Goal: Communication & Community: Ask a question

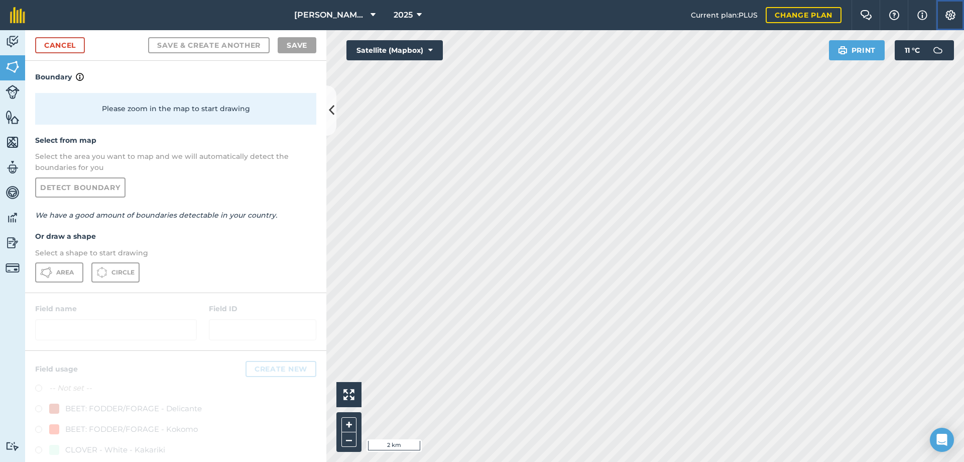
click at [957, 10] on button "Settings" at bounding box center [950, 15] width 28 height 30
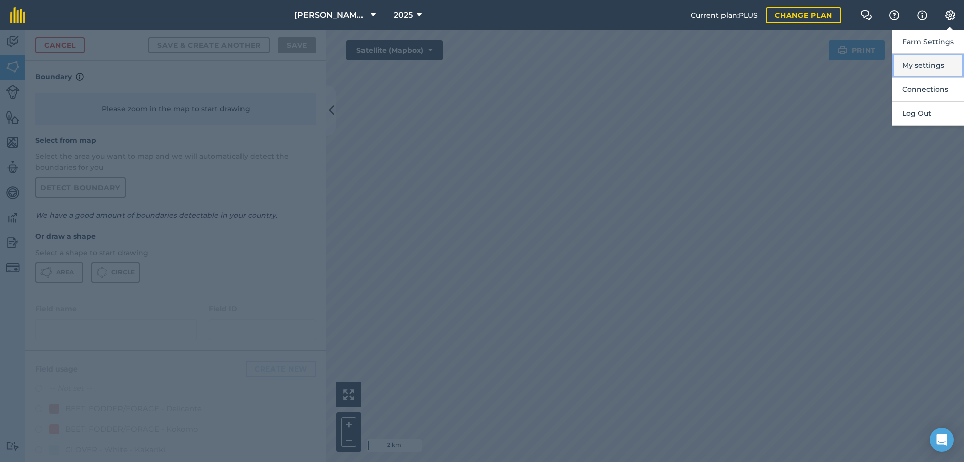
click at [921, 65] on button "My settings" at bounding box center [928, 66] width 72 height 24
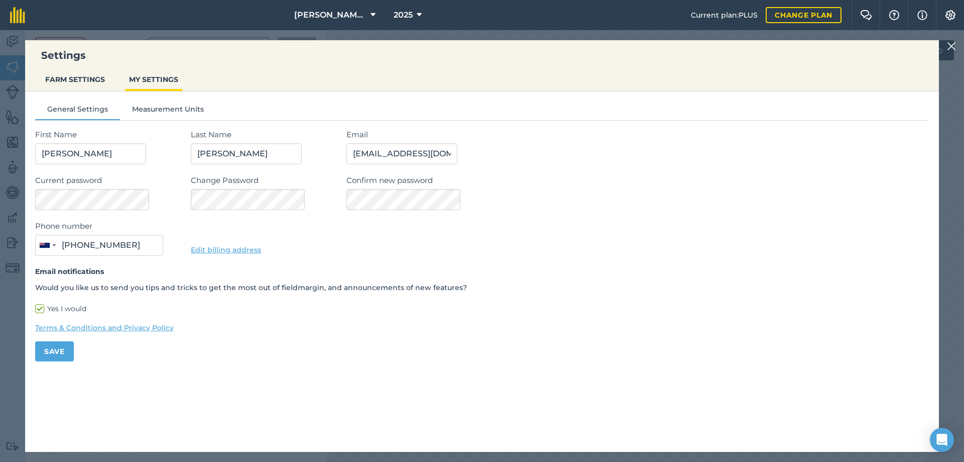
type input "027 228 9611"
click at [951, 47] on img at bounding box center [951, 46] width 9 height 12
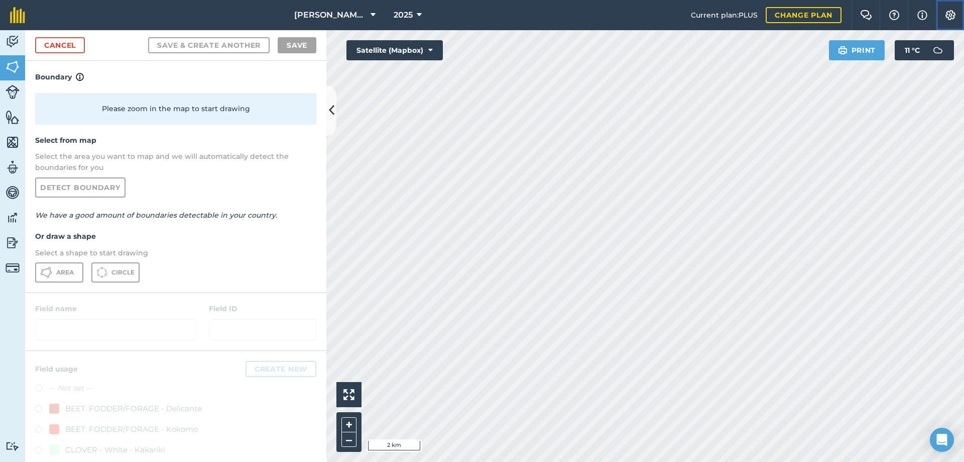
click at [949, 17] on img at bounding box center [951, 15] width 12 height 10
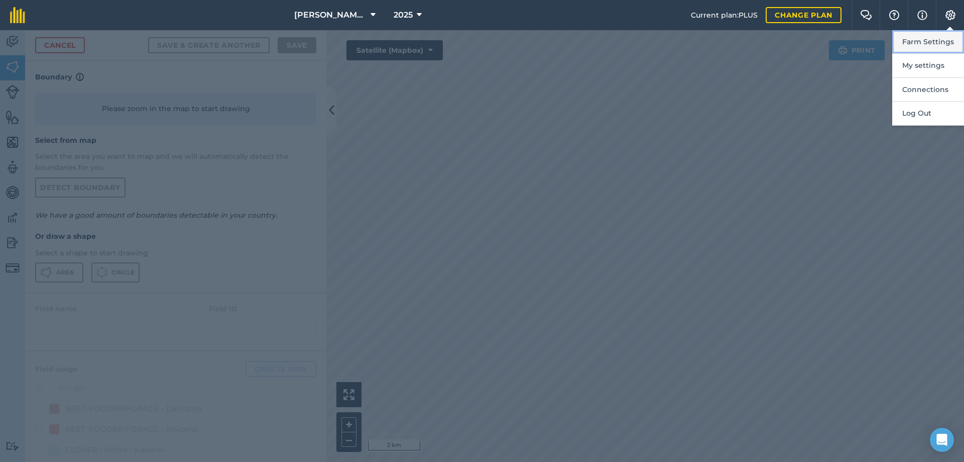
click at [928, 43] on button "Farm Settings" at bounding box center [928, 42] width 72 height 24
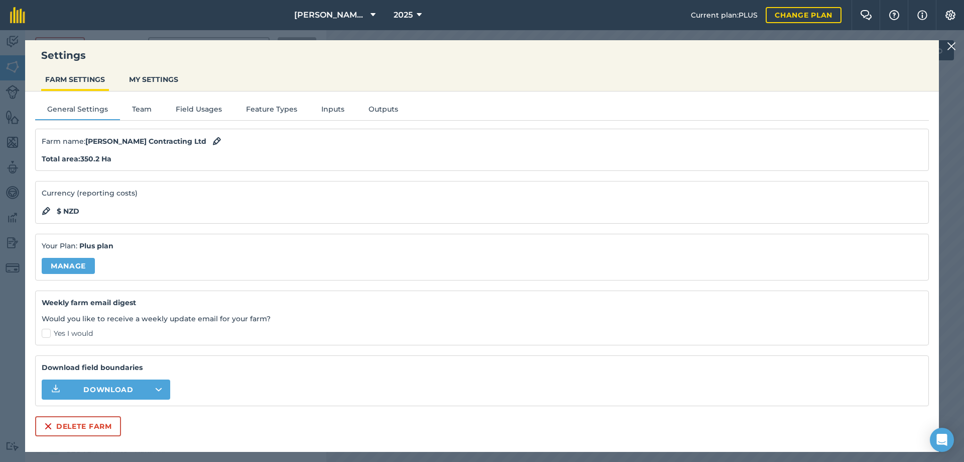
click at [949, 43] on img at bounding box center [951, 46] width 9 height 12
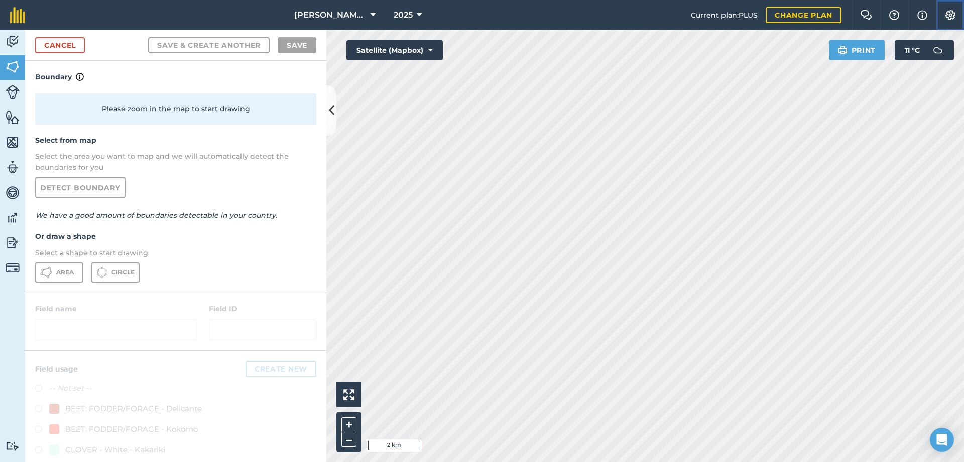
click at [948, 20] on img at bounding box center [951, 15] width 12 height 10
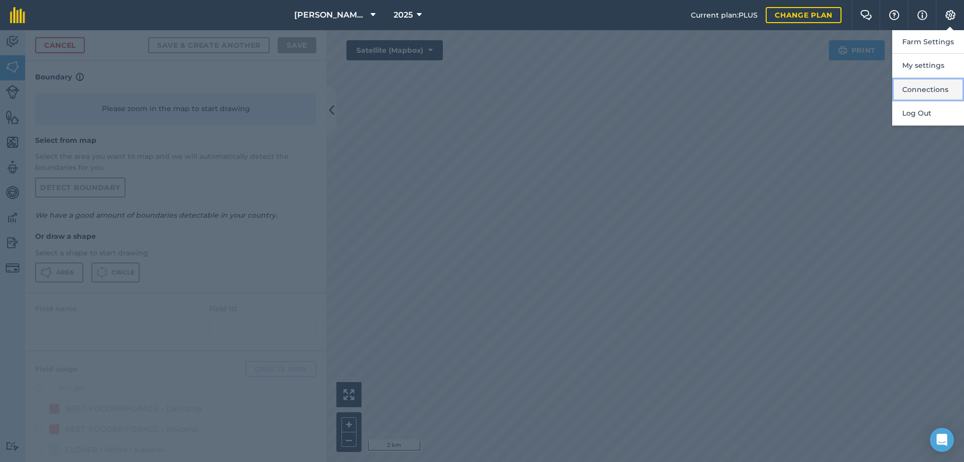
click at [918, 88] on button "Connections" at bounding box center [928, 90] width 72 height 24
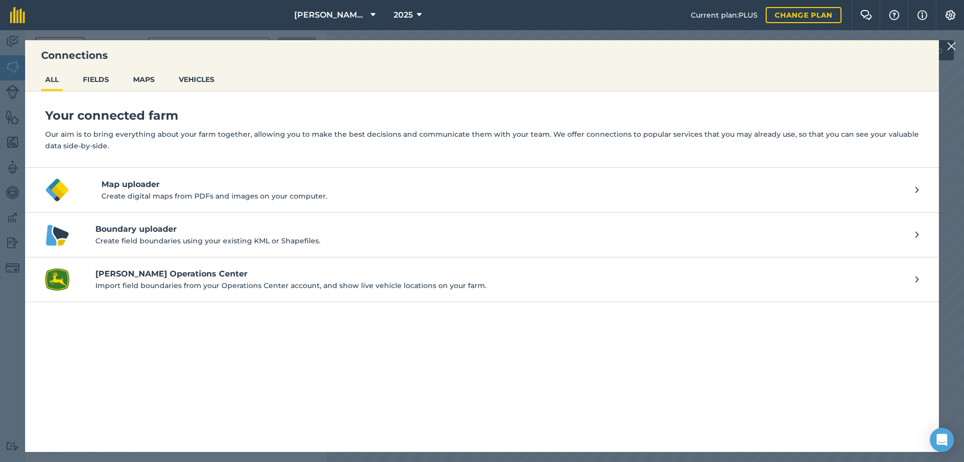
click at [955, 51] on img at bounding box center [951, 46] width 9 height 12
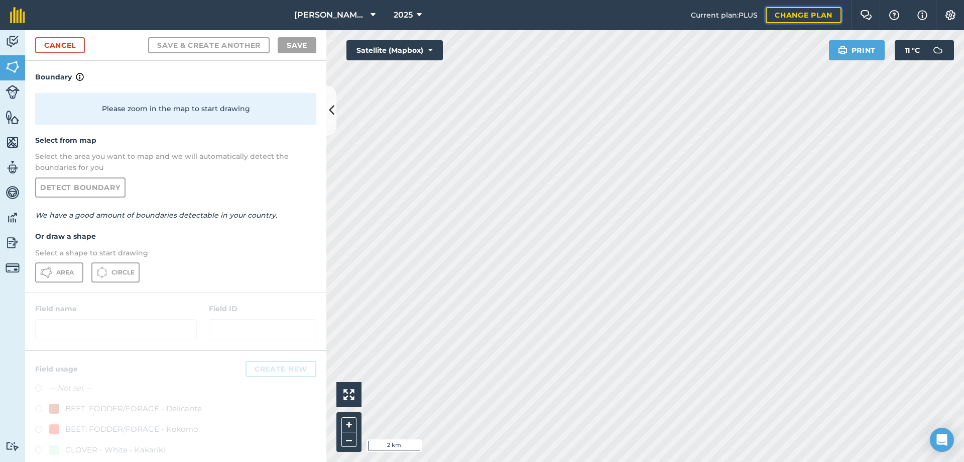
click at [815, 17] on link "Change plan" at bounding box center [804, 15] width 76 height 16
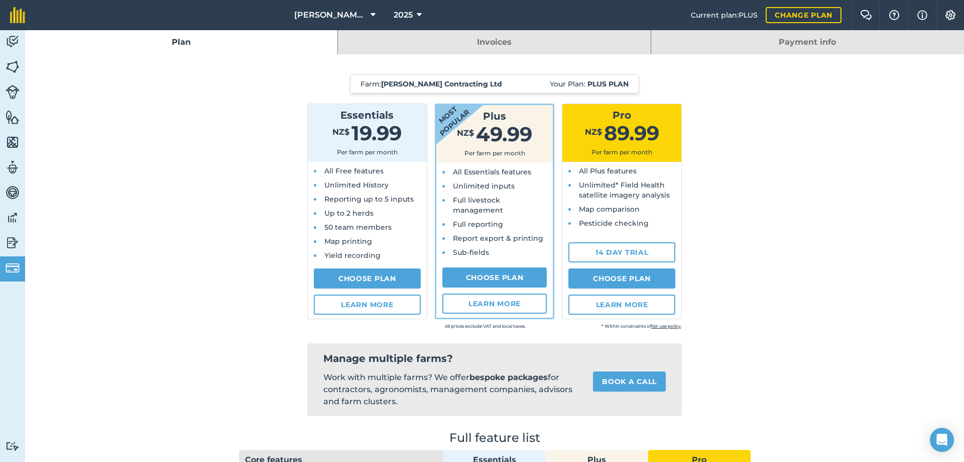
click at [415, 40] on link "Invoices" at bounding box center [494, 42] width 312 height 24
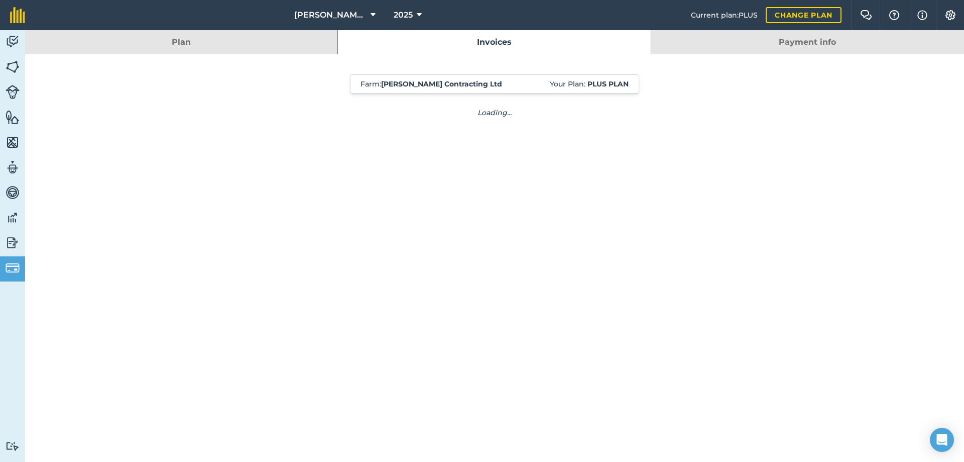
click at [757, 48] on link "Payment info" at bounding box center [807, 42] width 313 height 24
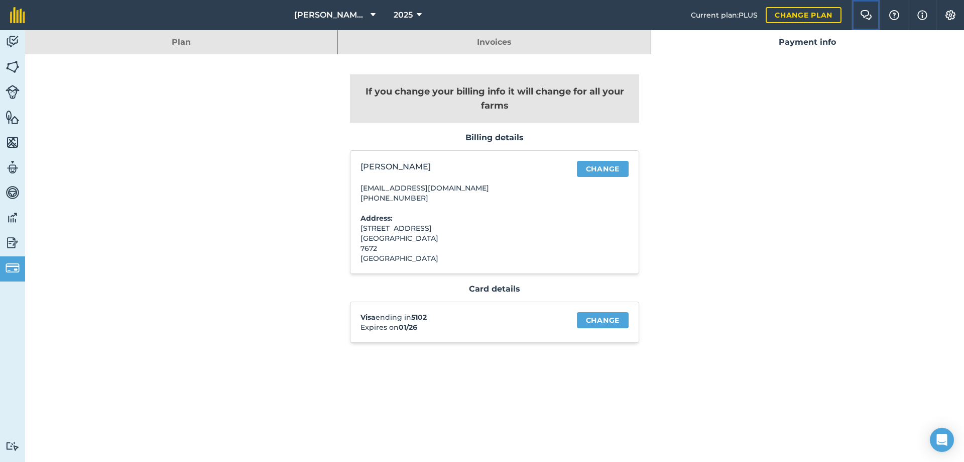
click at [869, 18] on img at bounding box center [866, 15] width 12 height 10
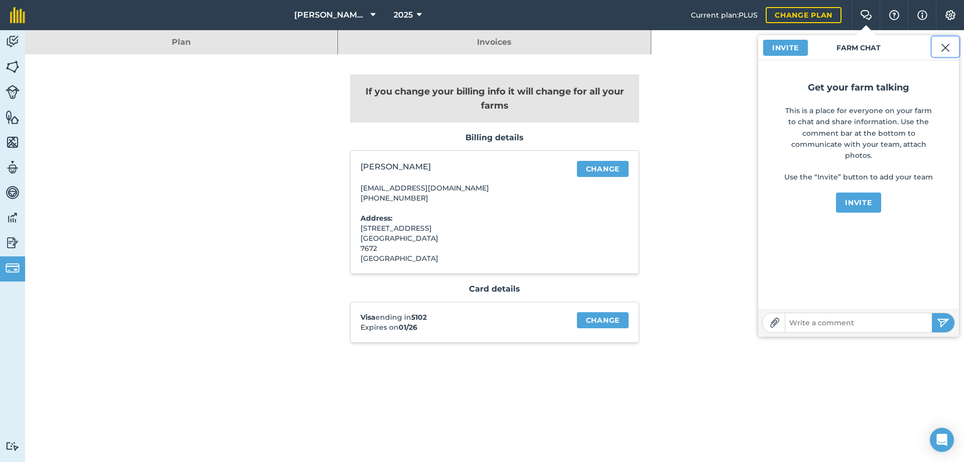
click at [940, 45] on button at bounding box center [945, 47] width 27 height 20
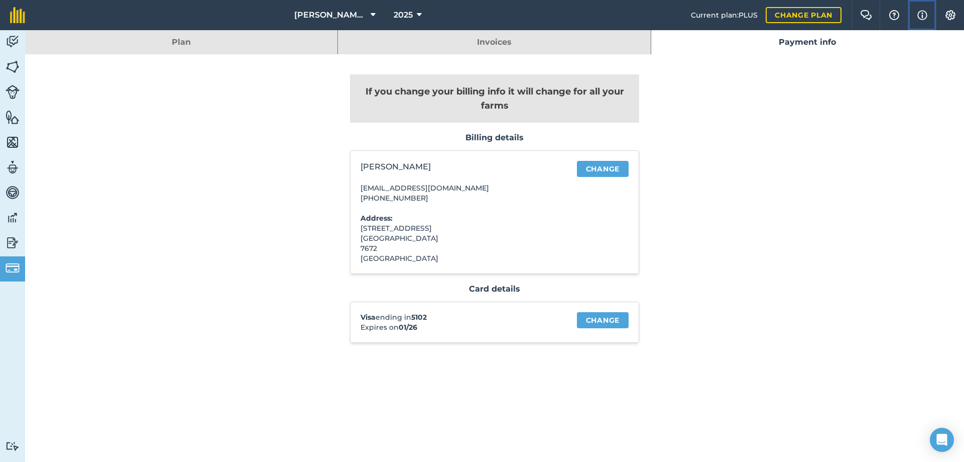
click at [927, 17] on img at bounding box center [923, 15] width 10 height 12
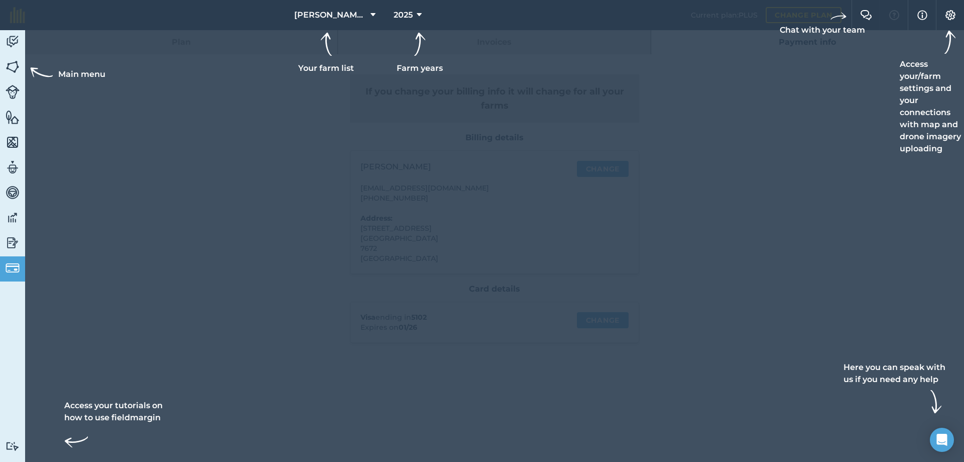
drag, startPoint x: 871, startPoint y: 249, endPoint x: 862, endPoint y: 185, distance: 63.9
click at [870, 248] on div at bounding box center [482, 231] width 964 height 462
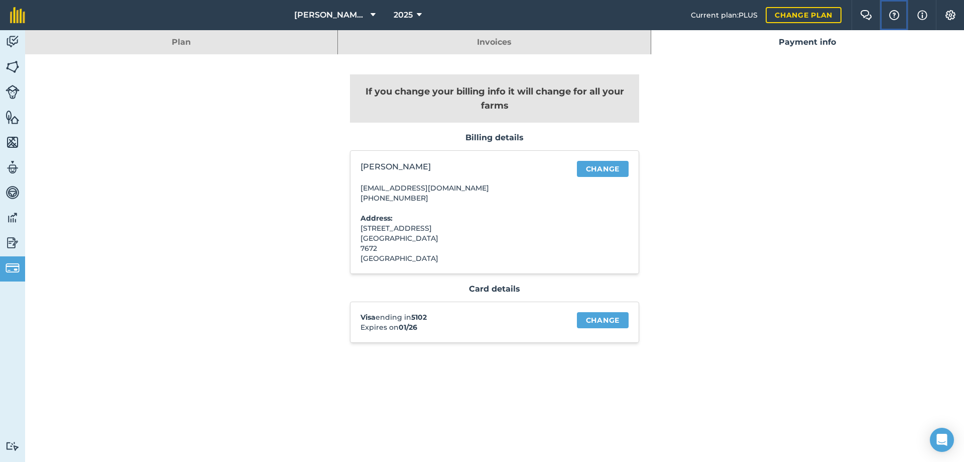
click at [893, 16] on img at bounding box center [894, 15] width 12 height 10
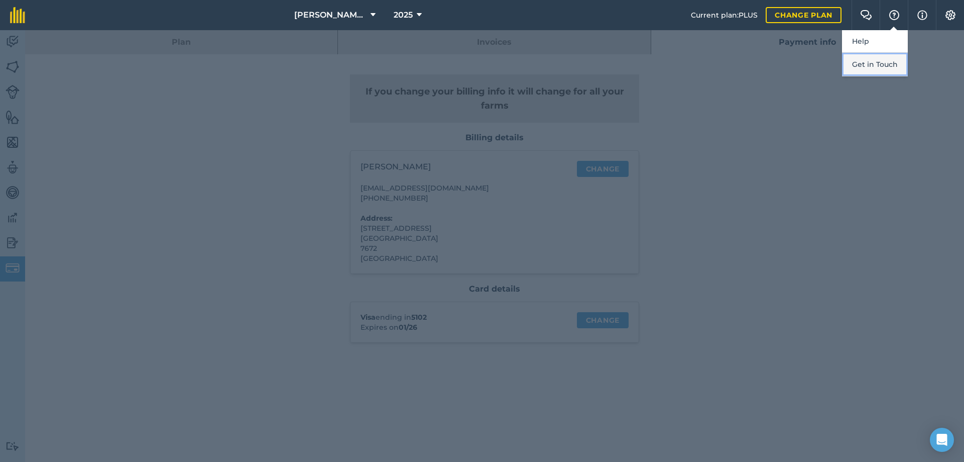
click at [869, 61] on button "Get in Touch" at bounding box center [875, 65] width 66 height 24
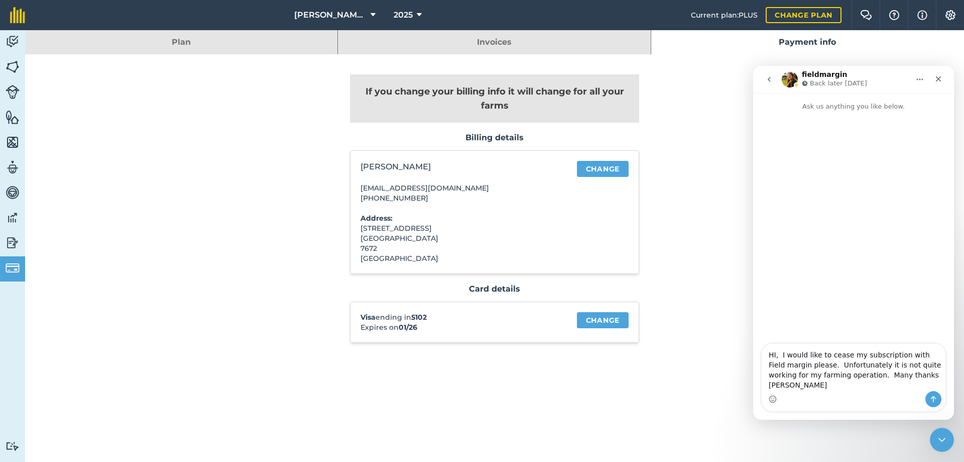
type textarea "HI, I would like to cease my subscription with Field margin please. Unfortunate…"
click at [933, 396] on icon "Send a message…" at bounding box center [934, 399] width 8 height 8
